Goal: Transaction & Acquisition: Book appointment/travel/reservation

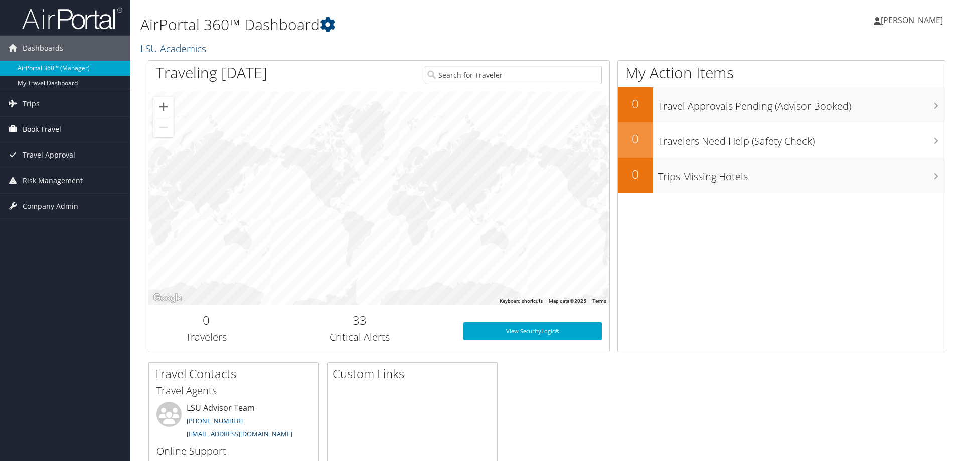
click at [52, 123] on span "Book Travel" at bounding box center [42, 129] width 39 height 25
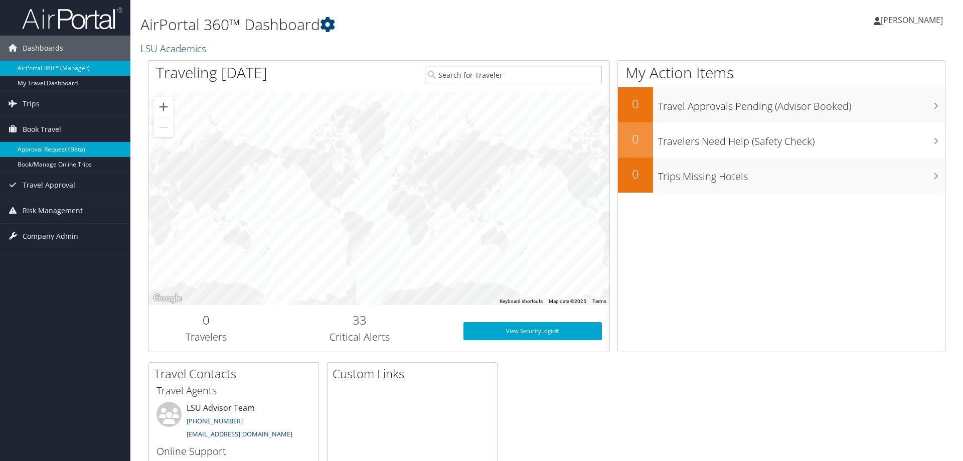
click at [56, 152] on link "Approval Request (Beta)" at bounding box center [65, 149] width 130 height 15
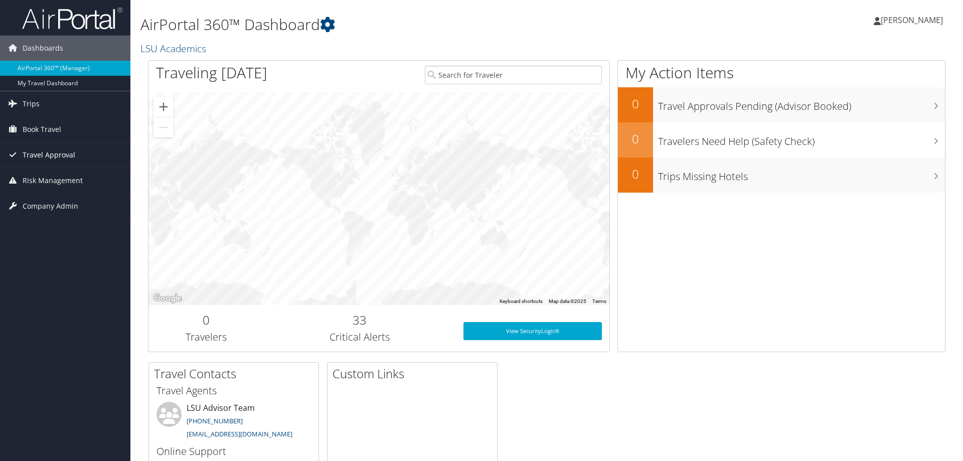
click at [41, 158] on span "Travel Approval" at bounding box center [49, 154] width 53 height 25
click at [46, 132] on span "Book Travel" at bounding box center [42, 129] width 39 height 25
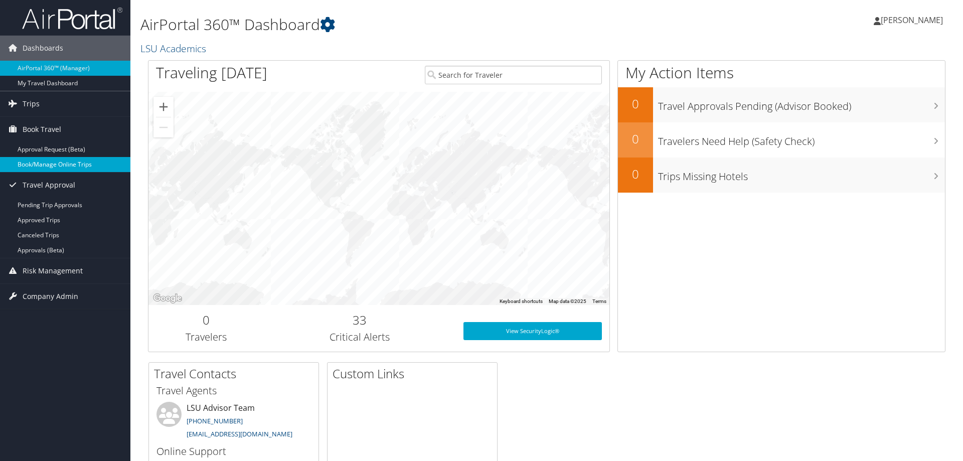
click at [48, 169] on link "Book/Manage Online Trips" at bounding box center [65, 164] width 130 height 15
click at [54, 167] on link "Book/Manage Online Trips" at bounding box center [65, 164] width 130 height 15
